Goal: Check status

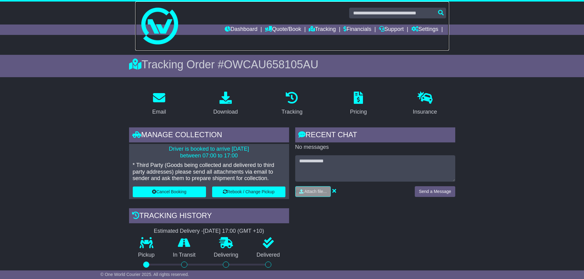
click at [158, 21] on img at bounding box center [159, 26] width 37 height 37
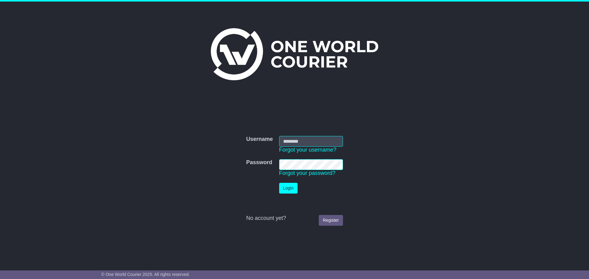
type input "**********"
click at [288, 189] on button "Login" at bounding box center [288, 188] width 18 height 11
